Goal: Task Accomplishment & Management: Manage account settings

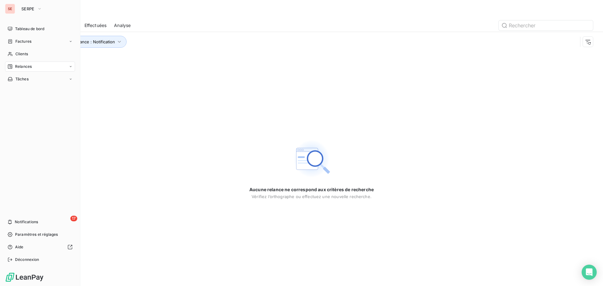
click at [16, 65] on span "Relances" at bounding box center [23, 67] width 17 height 6
click at [18, 40] on span "Factures" at bounding box center [23, 42] width 16 height 6
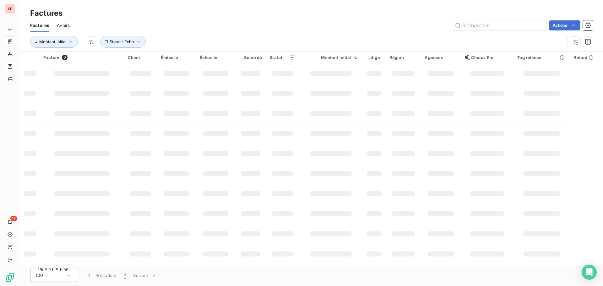
click at [290, 32] on div "Montant initial Statut : Échu" at bounding box center [311, 41] width 562 height 19
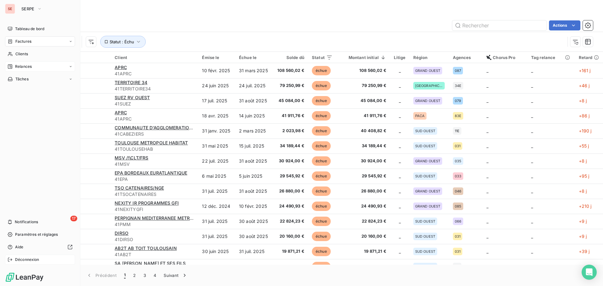
click at [49, 260] on div "Déconnexion" at bounding box center [40, 260] width 70 height 10
